Goal: Task Accomplishment & Management: Use online tool/utility

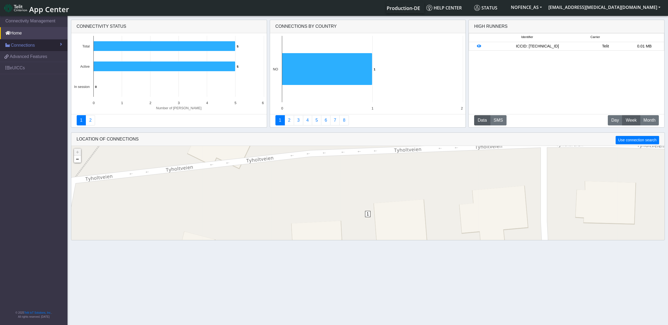
click at [27, 46] on span "Connections" at bounding box center [23, 45] width 24 height 6
click at [24, 59] on link "List" at bounding box center [33, 56] width 67 height 11
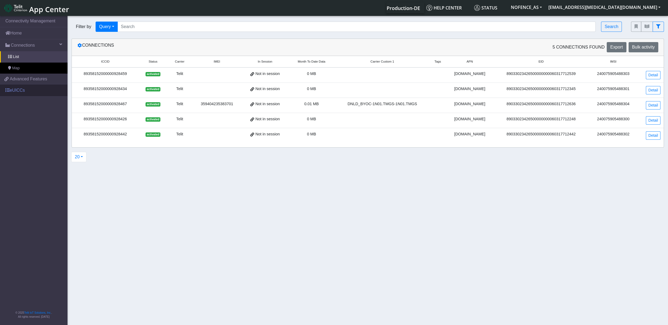
click at [24, 94] on link "eUICCs" at bounding box center [33, 90] width 67 height 12
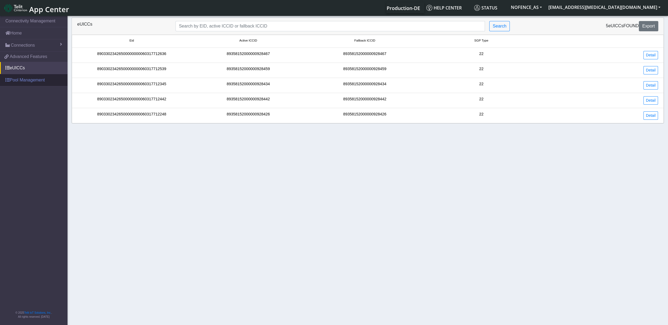
click at [28, 78] on link "Pool Management" at bounding box center [33, 80] width 67 height 12
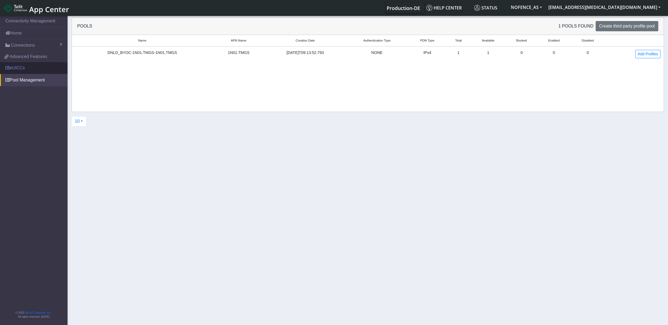
click at [28, 74] on link "eUICCs" at bounding box center [33, 68] width 67 height 12
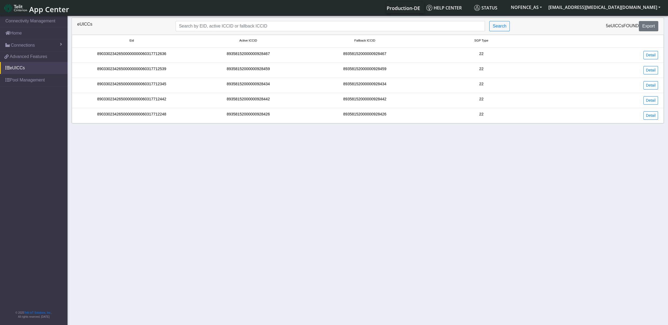
click at [645, 121] on li "89033023426500000000060317712248 89358152000000928426 89358152000000928426 22 D…" at bounding box center [368, 115] width 592 height 15
click at [651, 115] on link "Detail" at bounding box center [650, 115] width 15 height 8
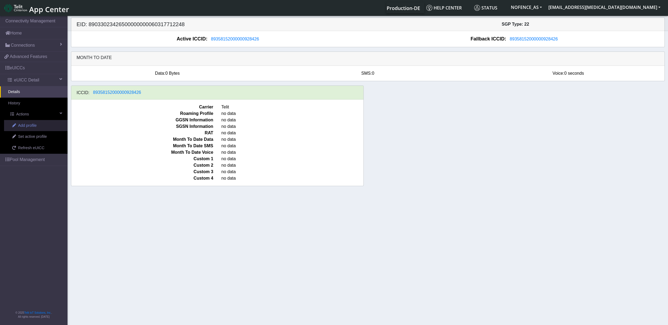
click at [19, 126] on span "Add profile" at bounding box center [27, 126] width 19 height 6
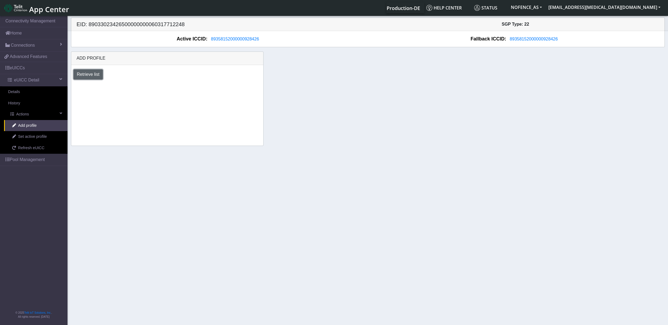
click at [85, 70] on button "Retrieve list" at bounding box center [88, 74] width 30 height 10
click at [133, 83] on div "Select profile to add DNLD_BYOC-1N01.TMGS-1N01.TMGS Add" at bounding box center [167, 91] width 200 height 19
click at [73, 84] on select "Select profile to add DNLD_BYOC-1N01.TMGS-1N01.TMGS" at bounding box center [118, 89] width 91 height 10
click at [145, 73] on div "Retrieve list" at bounding box center [167, 74] width 196 height 10
click at [29, 70] on link "eUICCs" at bounding box center [33, 68] width 67 height 12
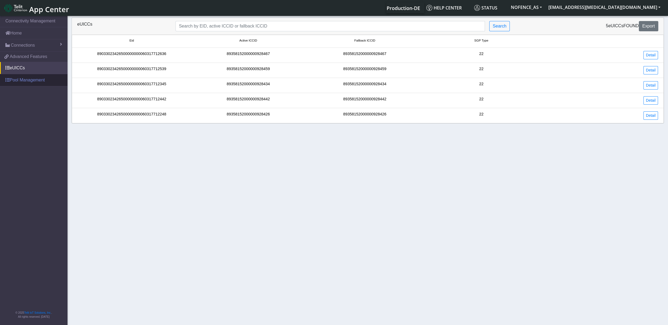
click at [27, 83] on link "Pool Management" at bounding box center [33, 80] width 67 height 12
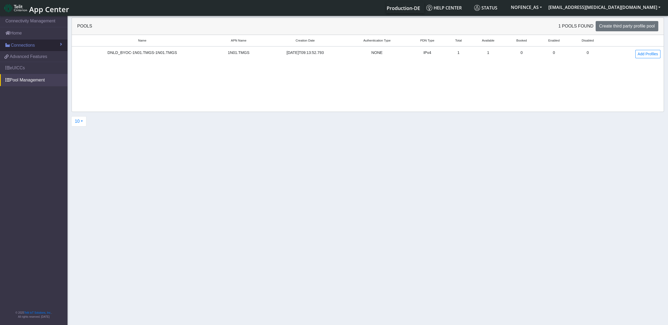
click at [36, 51] on link "Connections" at bounding box center [33, 45] width 67 height 12
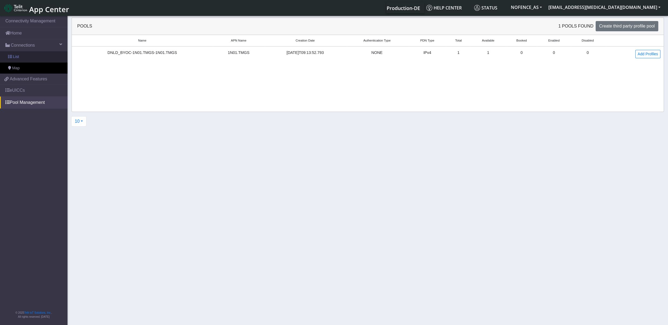
click at [36, 56] on link "List" at bounding box center [33, 56] width 67 height 11
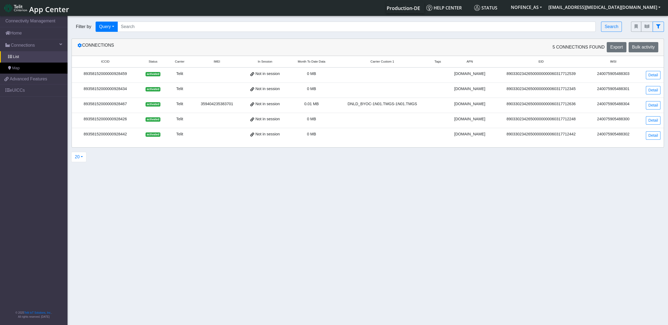
click at [661, 110] on td "Detail" at bounding box center [651, 105] width 26 height 15
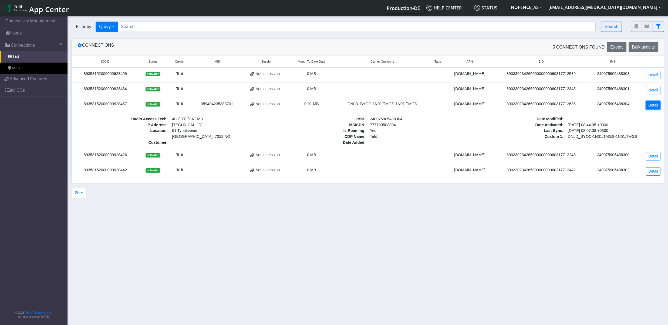
click at [652, 104] on link "Detail" at bounding box center [653, 105] width 15 height 8
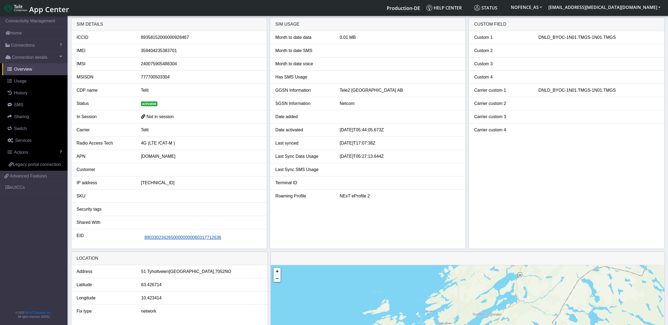
click at [162, 240] on span "89033023426500000000060317712636" at bounding box center [182, 237] width 77 height 5
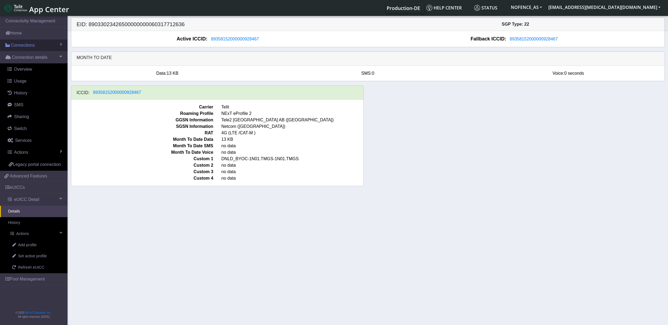
click at [25, 48] on span "Connections" at bounding box center [23, 45] width 24 height 6
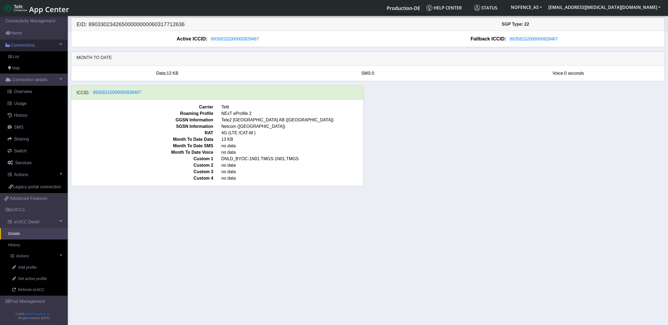
click at [25, 48] on span "Connections" at bounding box center [23, 45] width 24 height 6
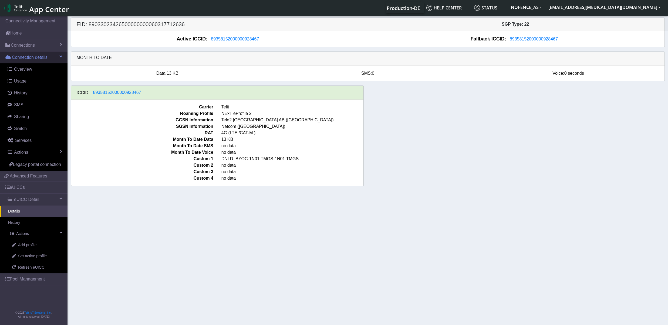
click at [24, 60] on span "Connection details" at bounding box center [30, 57] width 36 height 6
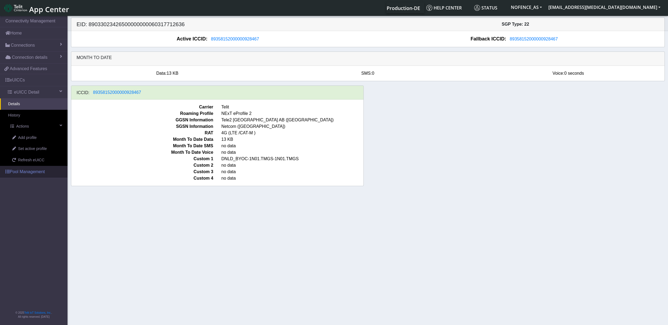
click at [30, 171] on link "Pool Management" at bounding box center [33, 172] width 67 height 12
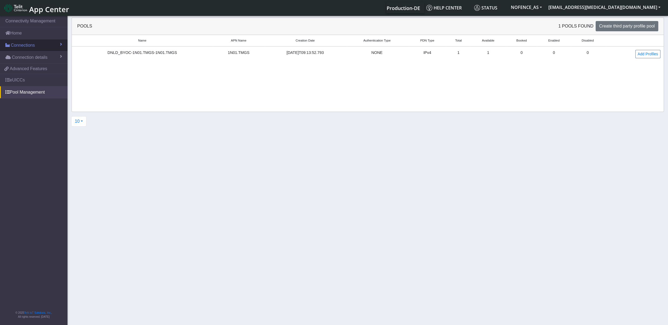
click at [25, 44] on span "Connections" at bounding box center [23, 45] width 24 height 6
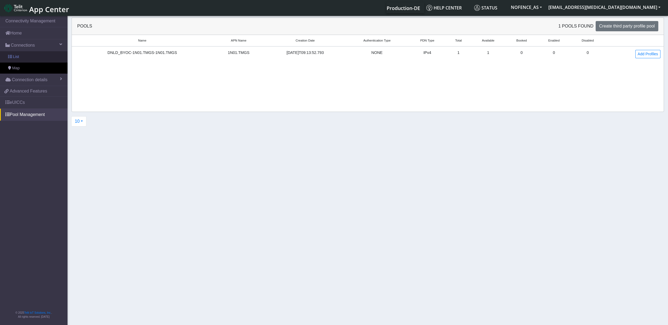
click at [22, 56] on link "List" at bounding box center [33, 56] width 67 height 11
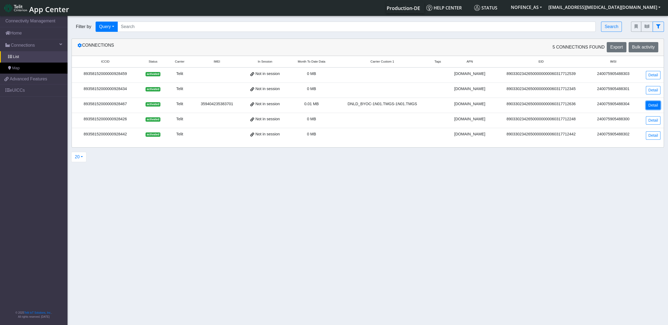
click at [650, 106] on link "Detail" at bounding box center [653, 105] width 15 height 8
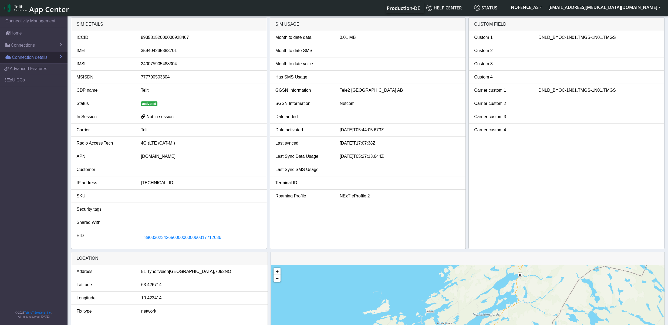
click at [30, 56] on span "Connection details" at bounding box center [30, 57] width 36 height 6
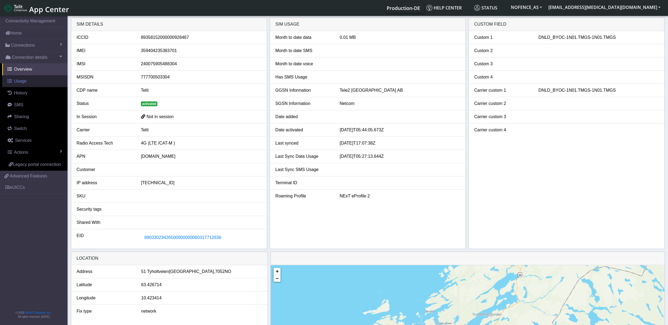
click at [21, 85] on link "Usage" at bounding box center [34, 81] width 65 height 12
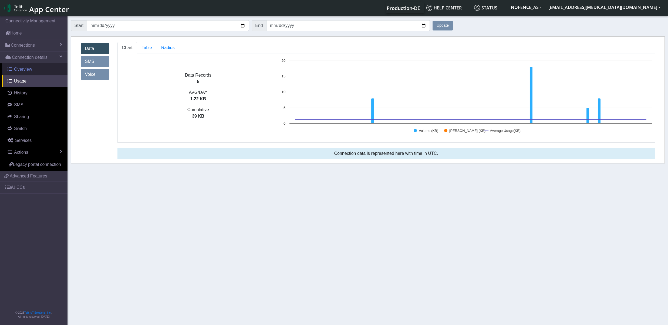
click at [28, 69] on span "Overview" at bounding box center [23, 69] width 18 height 5
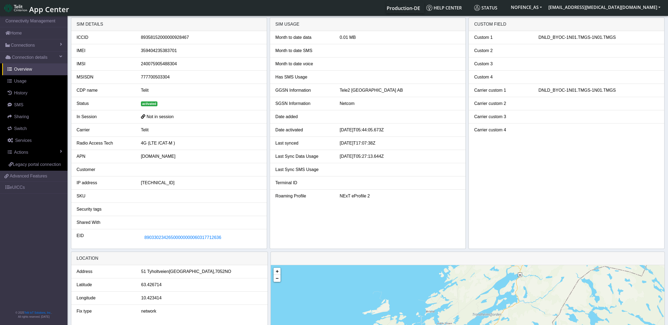
drag, startPoint x: 197, startPoint y: 38, endPoint x: 144, endPoint y: 34, distance: 53.0
click at [144, 34] on div "89358152000000928467" at bounding box center [201, 37] width 128 height 6
copy div "ICCID [TECHNICAL_ID]"
drag, startPoint x: 599, startPoint y: 8, endPoint x: 671, endPoint y: 88, distance: 108.2
click at [668, 99] on html "App Center Production-DE Help center Status NOFENCE_AS [EMAIL_ADDRESS][MEDICAL_…" at bounding box center [334, 162] width 668 height 325
